Goal: Find specific page/section: Find specific page/section

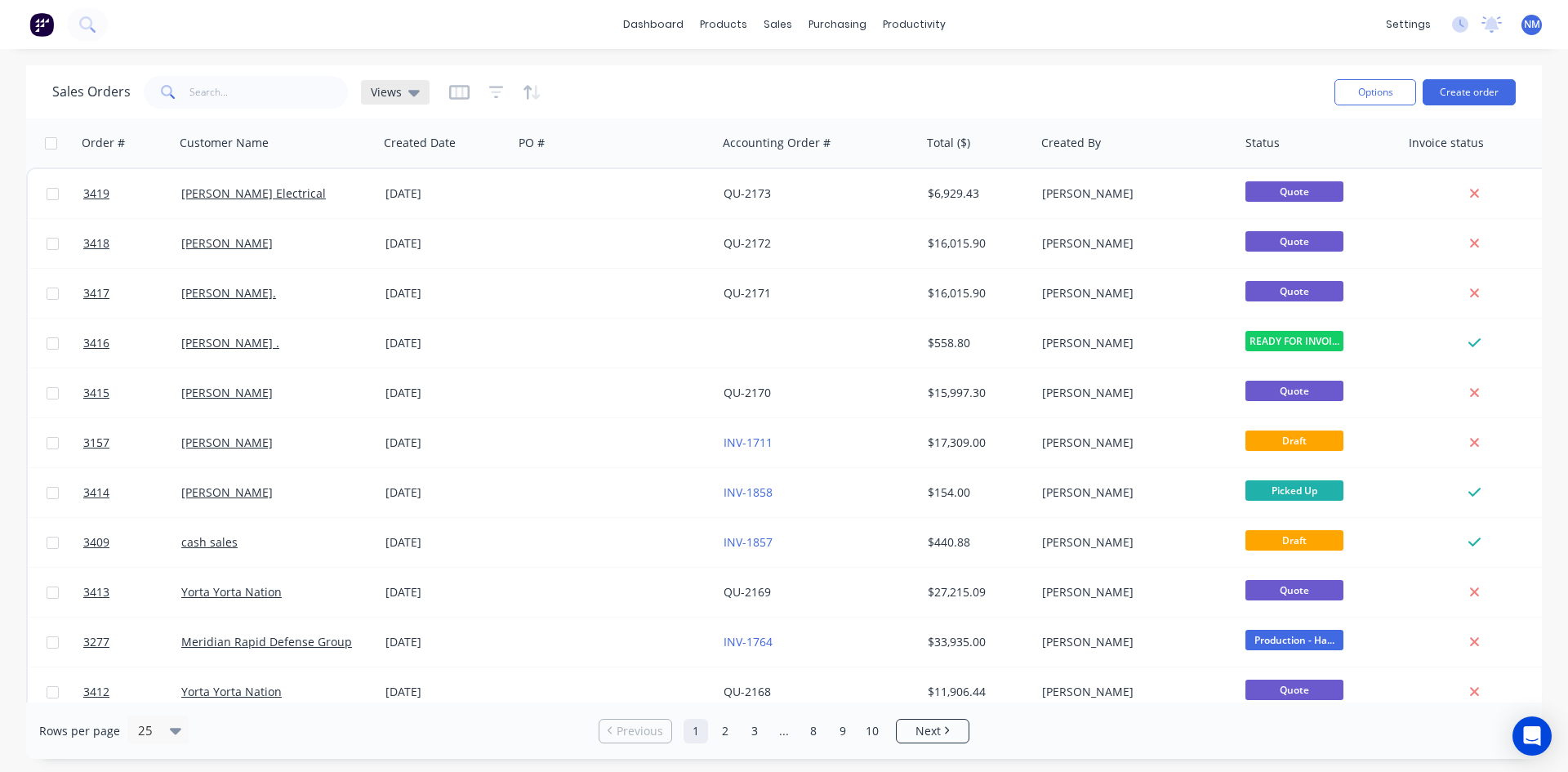
click at [408, 92] on icon at bounding box center [414, 93] width 12 height 18
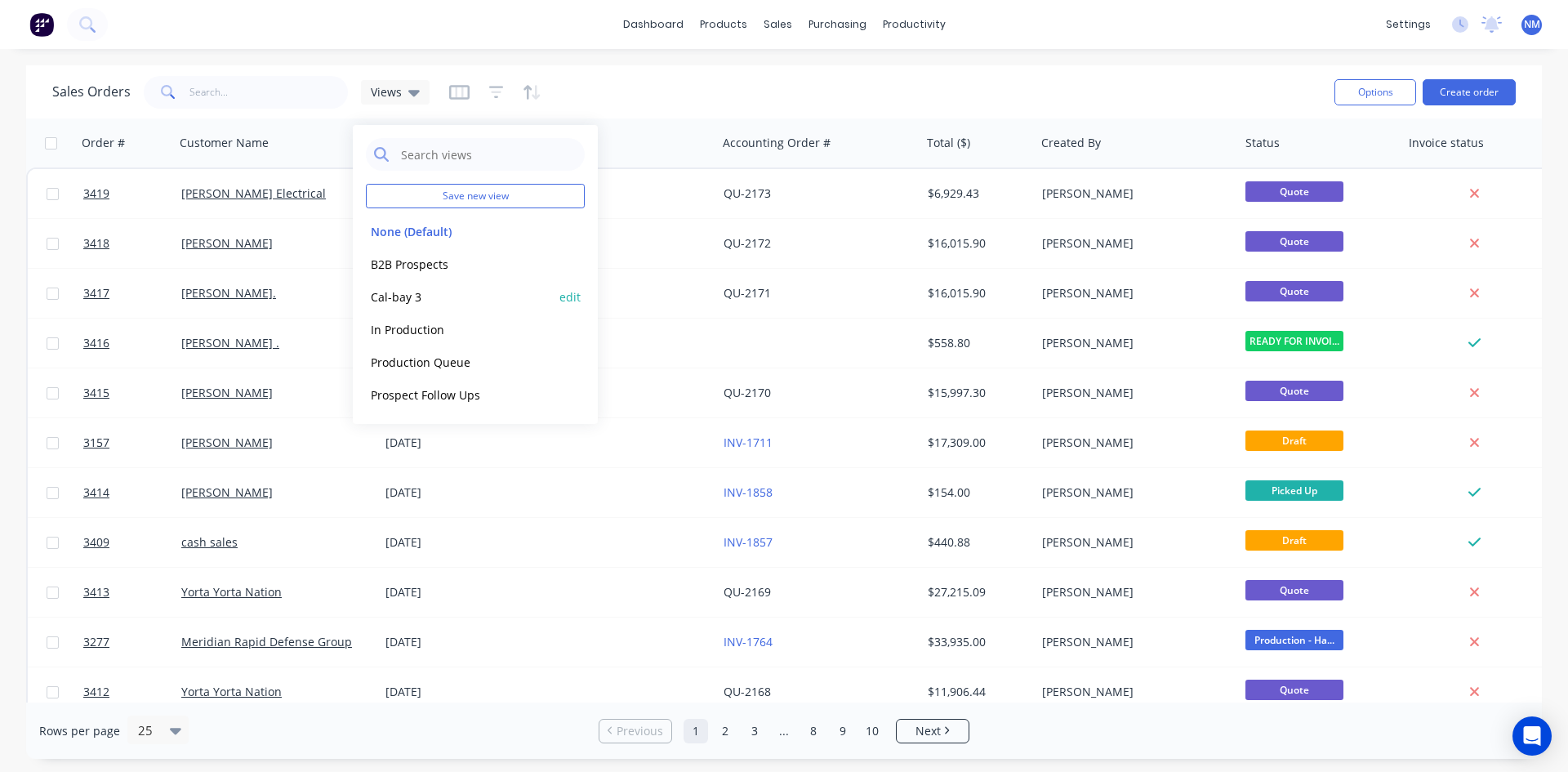
click at [430, 294] on button "Cal-bay 3" at bounding box center [458, 297] width 186 height 19
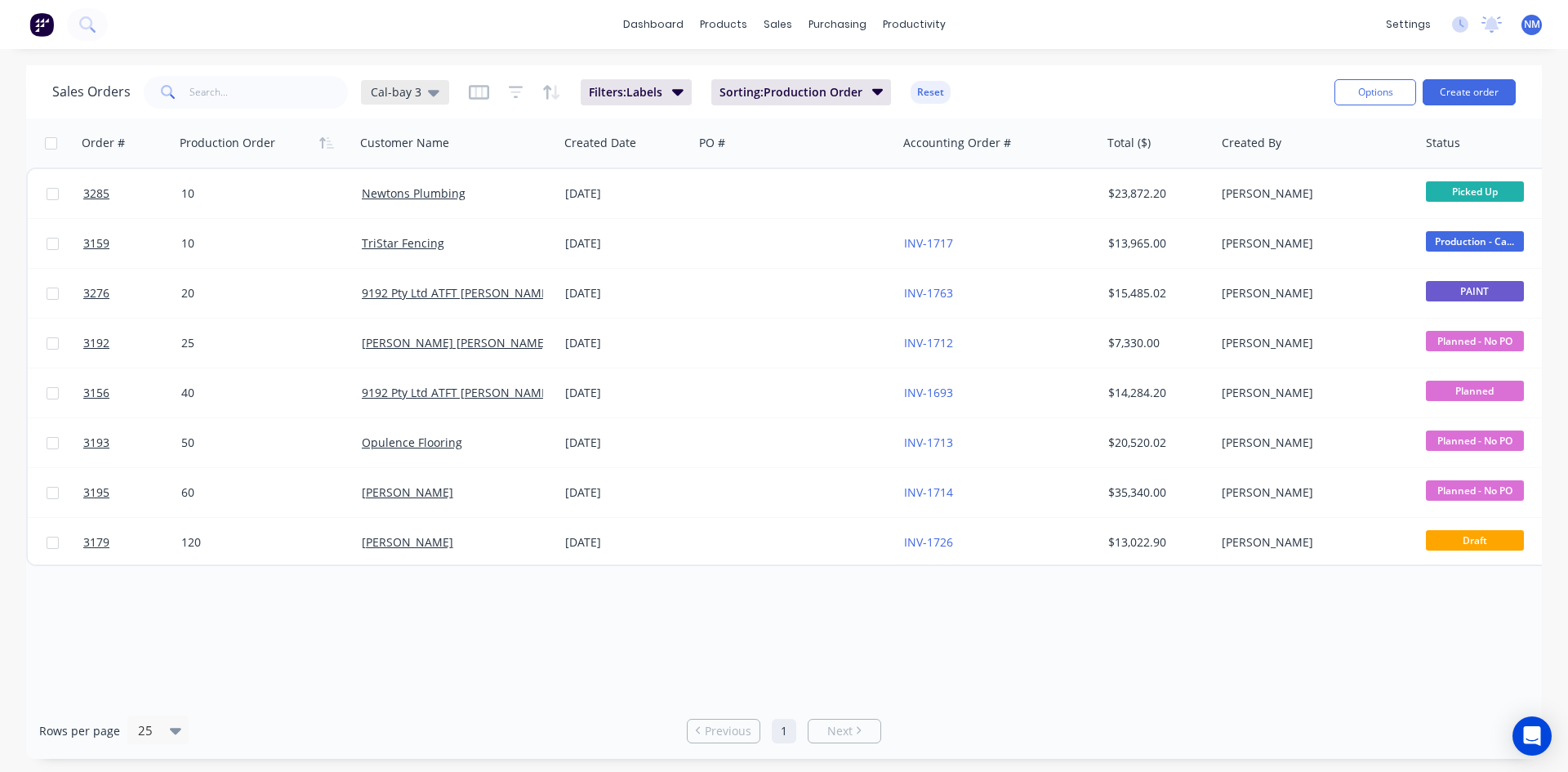
click at [408, 87] on span "Cal-bay 3" at bounding box center [395, 92] width 50 height 17
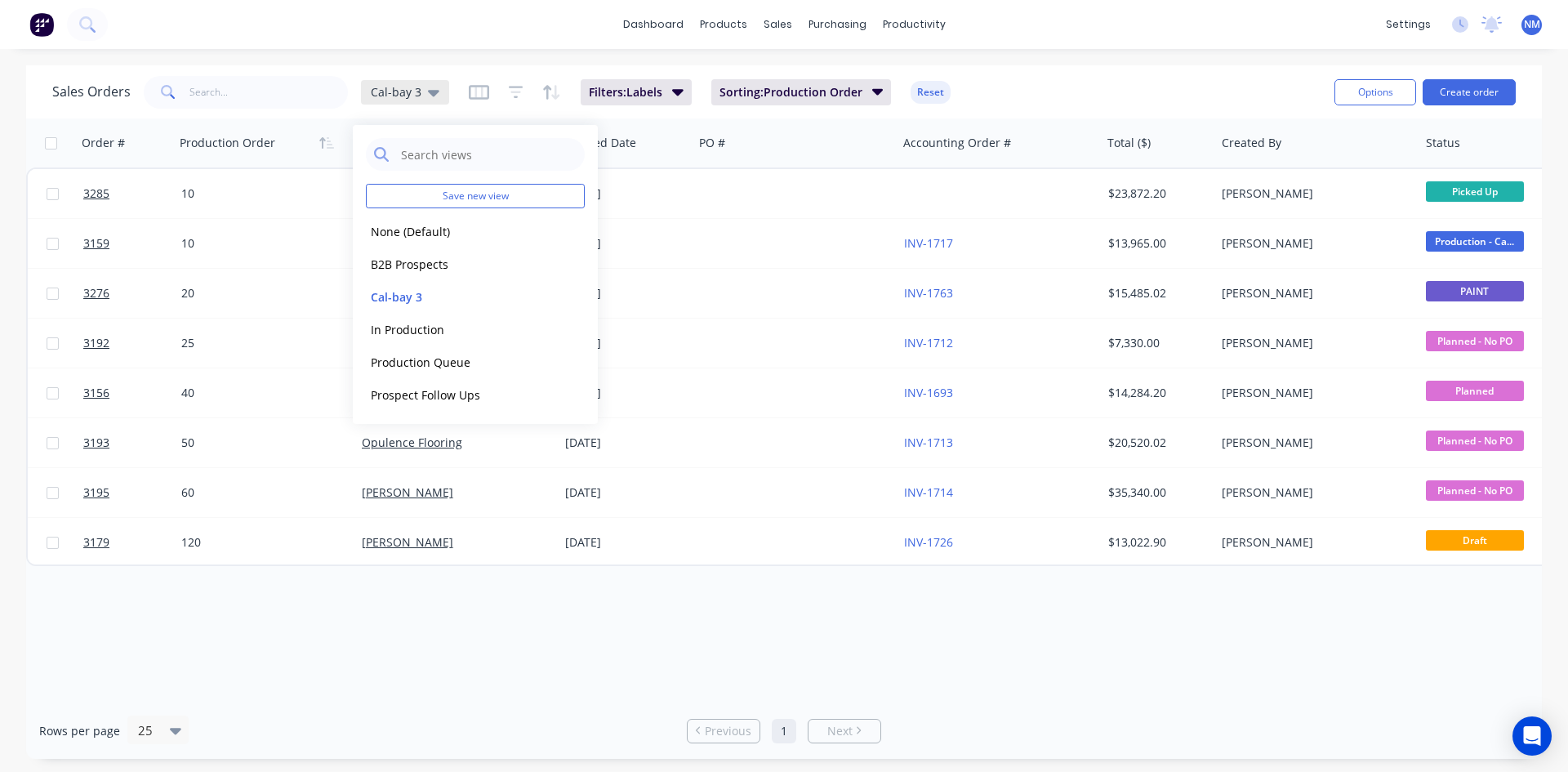
click at [418, 93] on div "Cal-bay 3" at bounding box center [405, 92] width 69 height 15
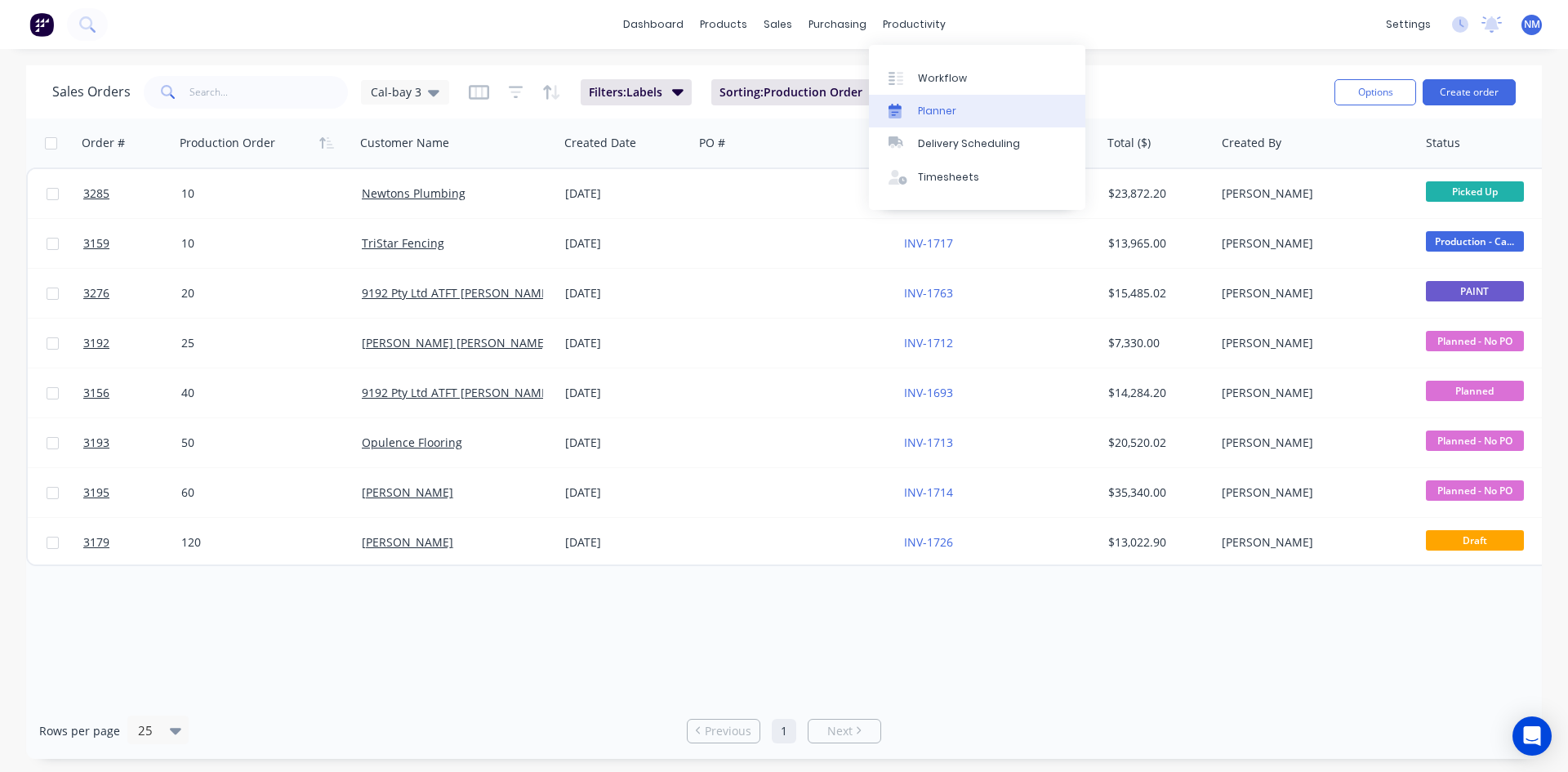
click at [952, 110] on div "Planner" at bounding box center [937, 110] width 38 height 15
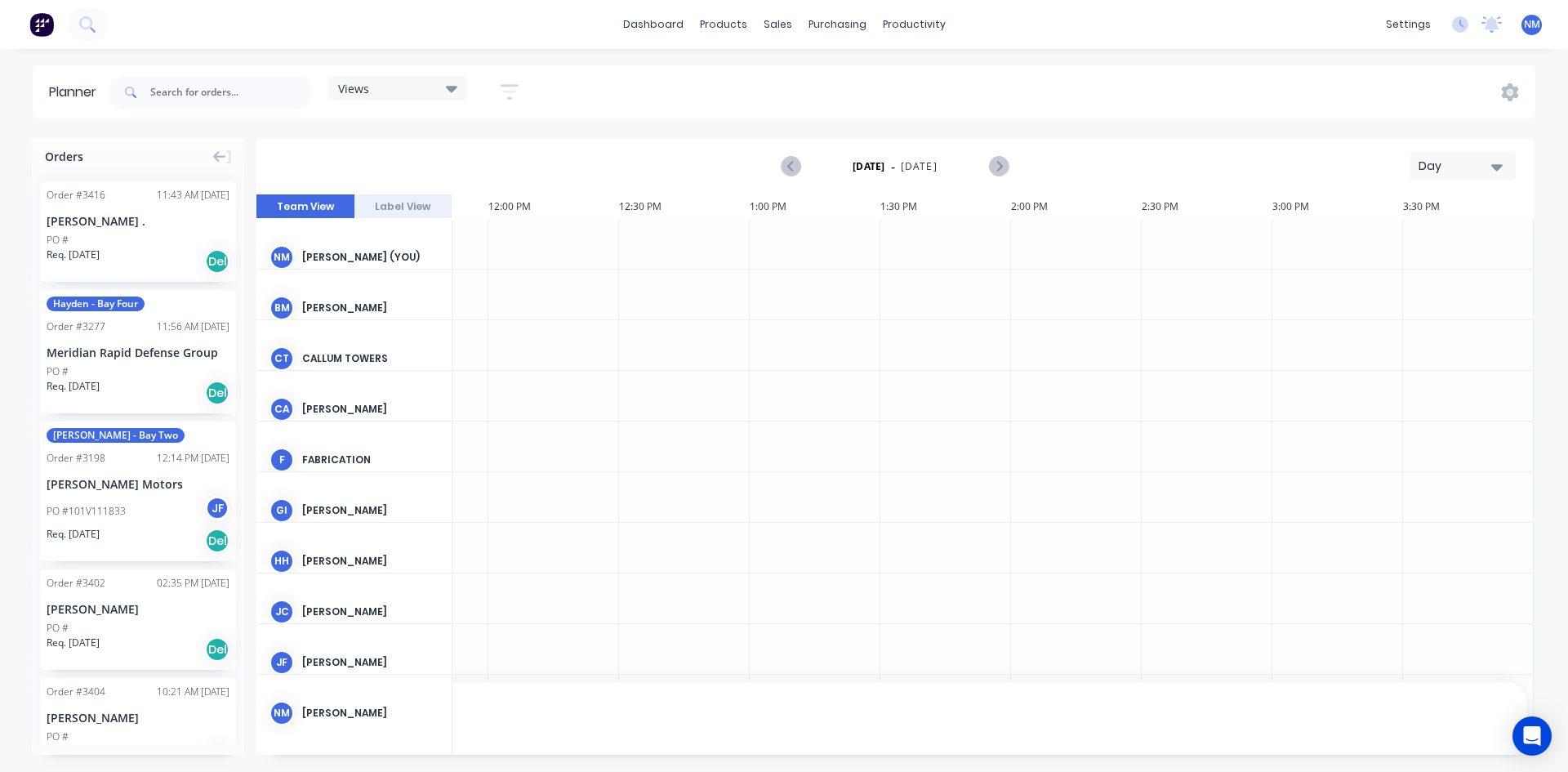
scroll to position [0, 1277]
click at [432, 96] on div "Views" at bounding box center [397, 88] width 139 height 25
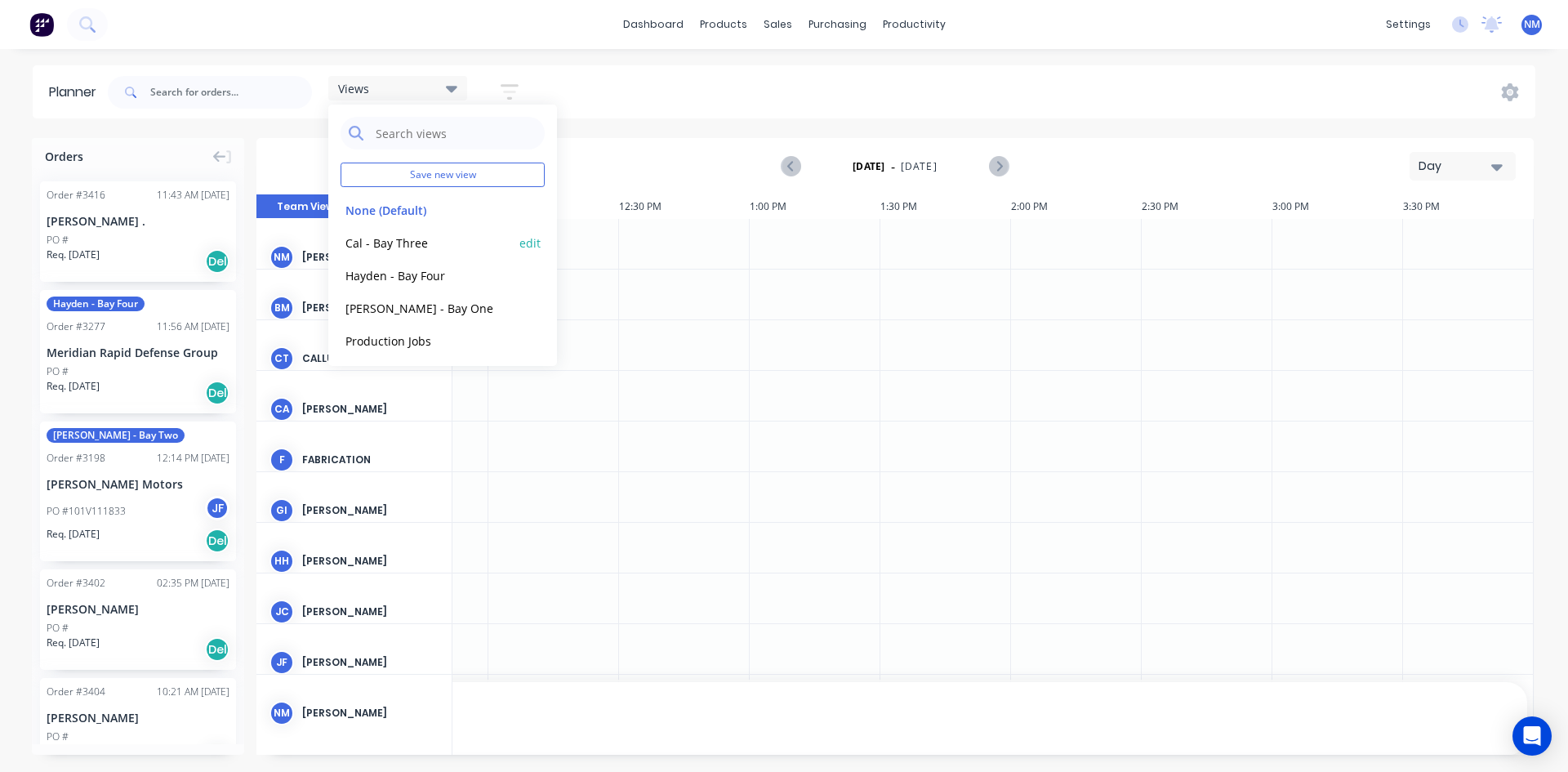
click at [413, 253] on div "Cal - Bay Three edit" at bounding box center [443, 243] width 204 height 33
click at [411, 241] on button "Cal - Bay Three" at bounding box center [428, 242] width 174 height 19
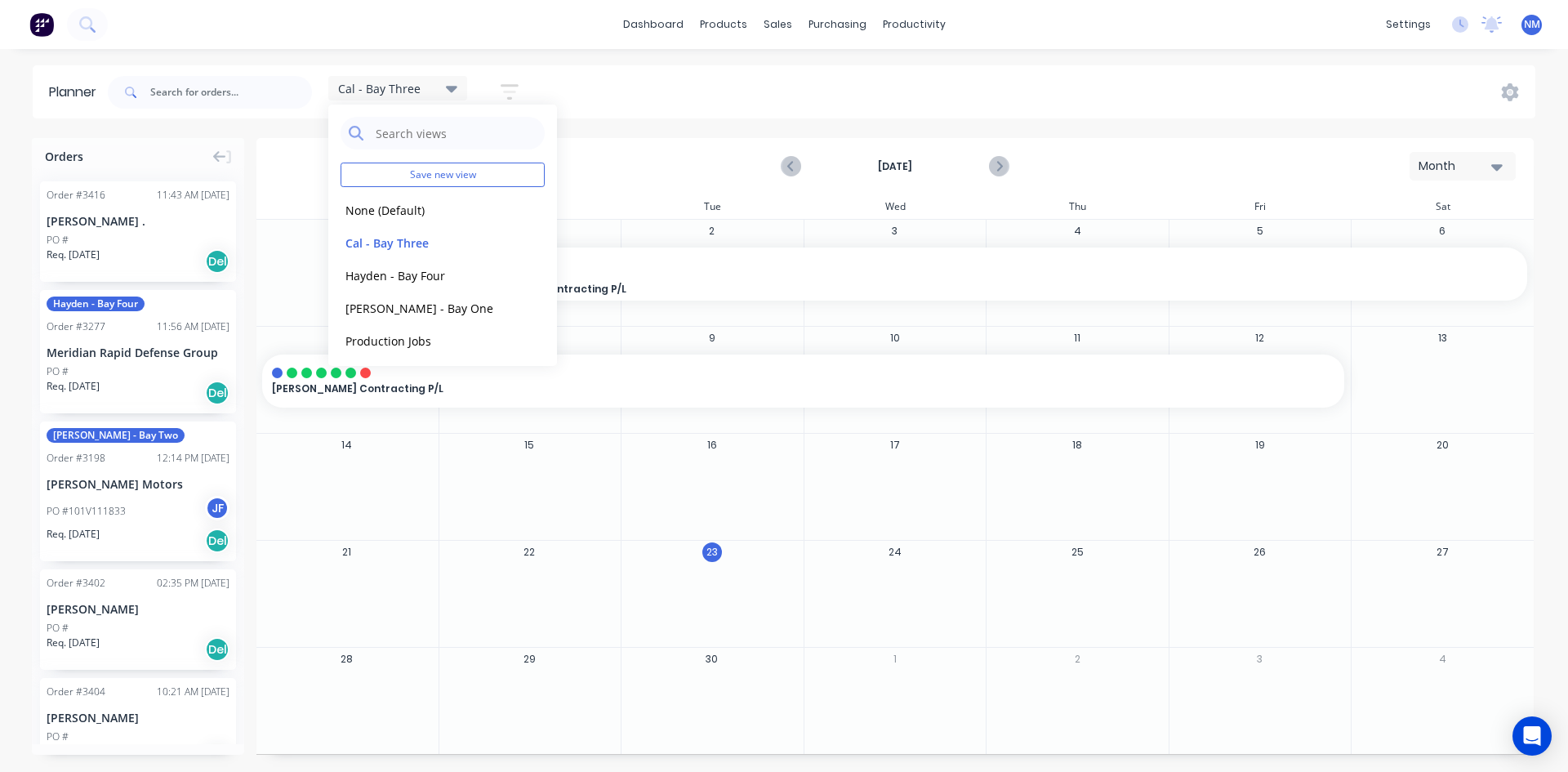
click at [801, 107] on div "Cal - Bay Three Save new view None (Default) edit Cal - Bay Three edit Hayden -…" at bounding box center [820, 93] width 1431 height 49
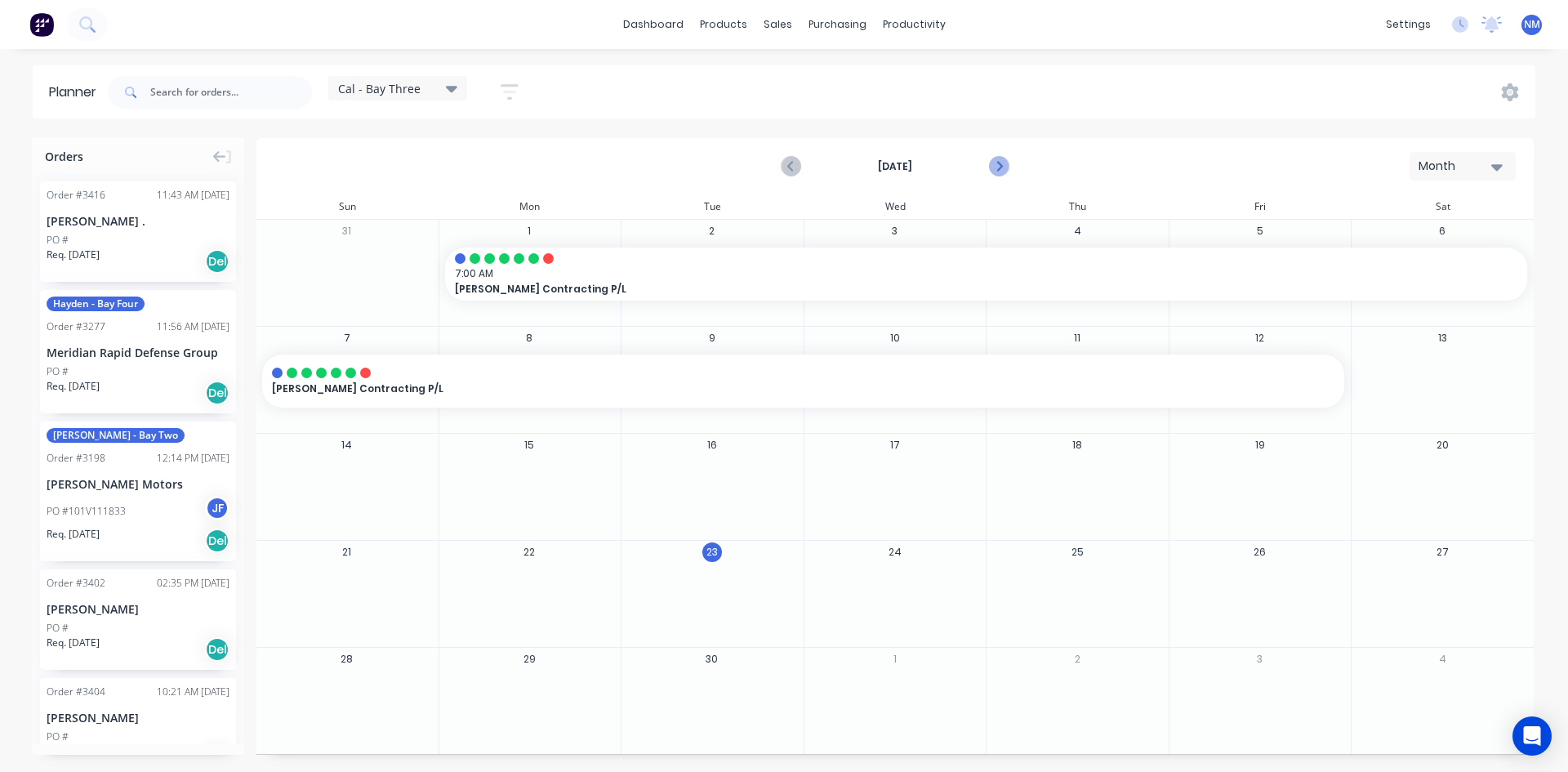
click at [999, 170] on icon "Next page" at bounding box center [998, 167] width 20 height 20
click at [788, 164] on icon "Previous page" at bounding box center [791, 167] width 20 height 20
